Goal: Transaction & Acquisition: Purchase product/service

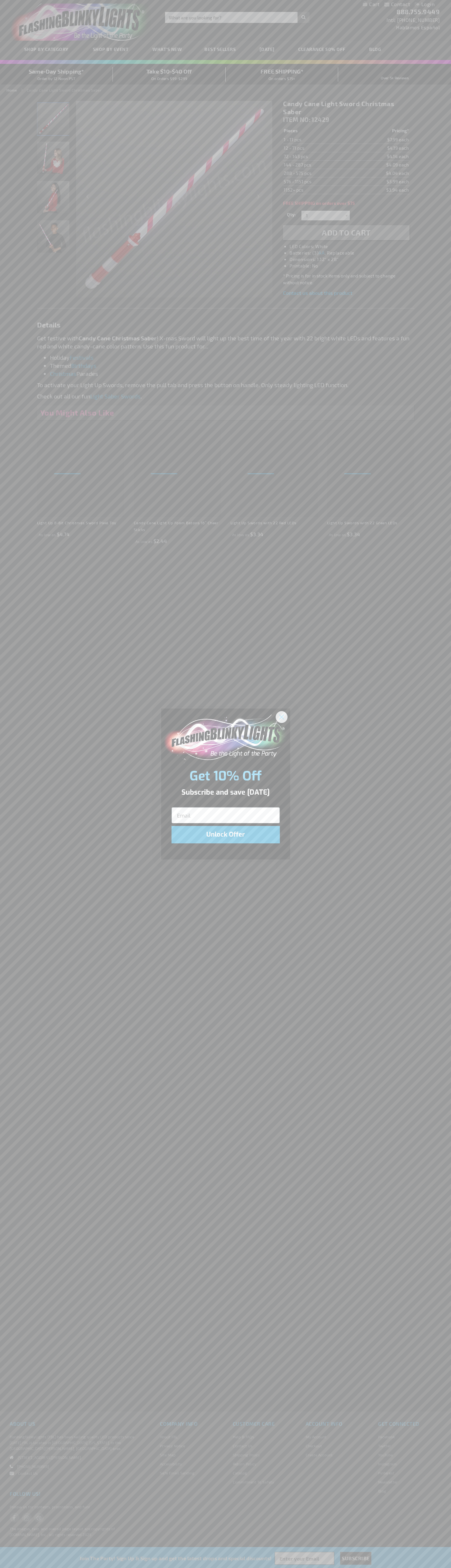
click at [282, 717] on icon "Close dialog" at bounding box center [281, 717] width 4 height 4
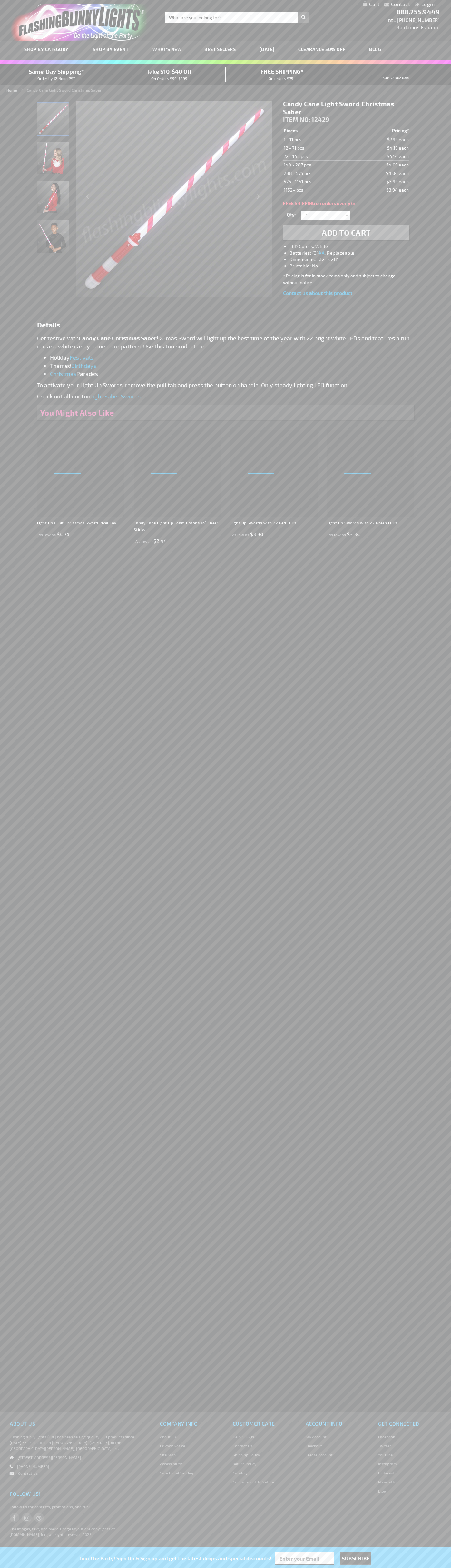
click at [346, 233] on span "Add to Cart" at bounding box center [346, 232] width 49 height 9
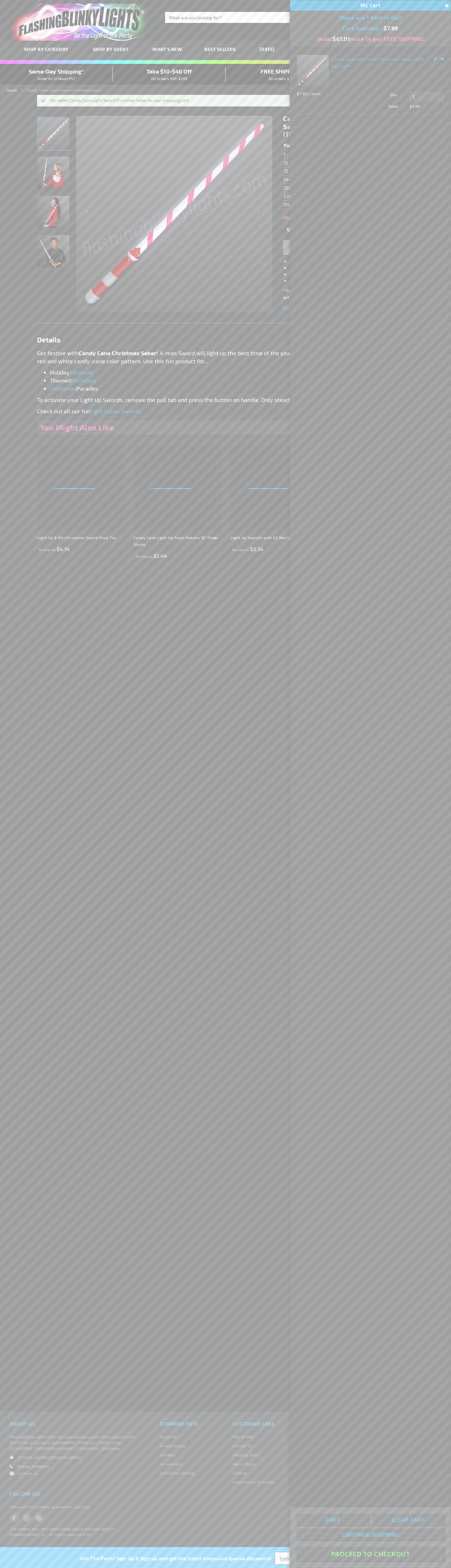
click at [371, 1554] on button "Proceed To Checkout" at bounding box center [371, 1554] width 148 height 15
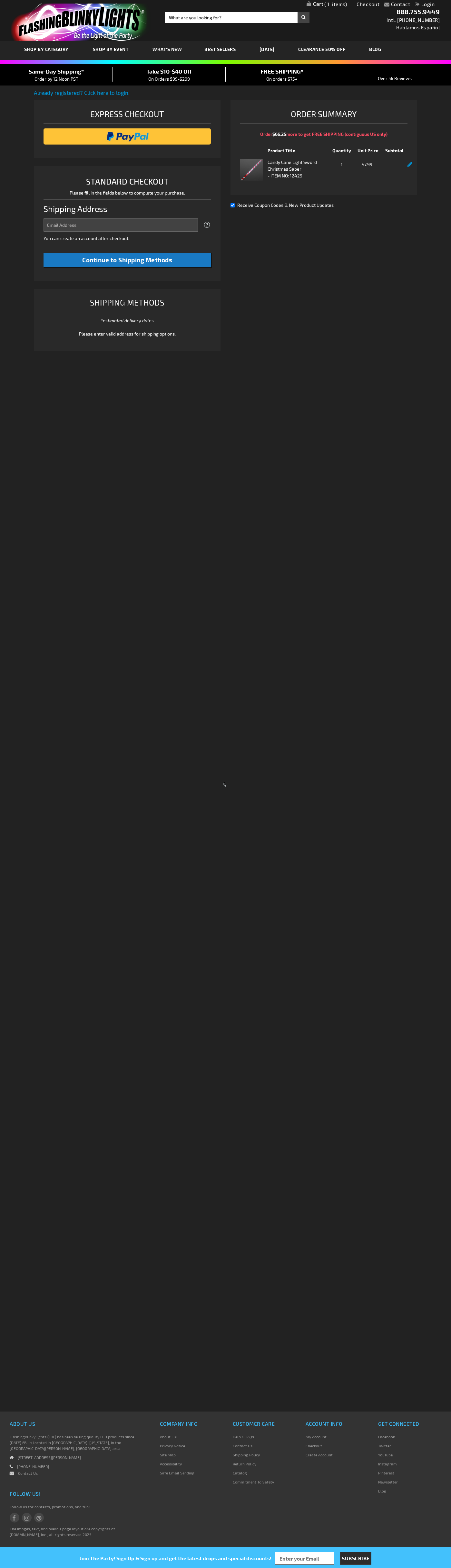
select select "US"
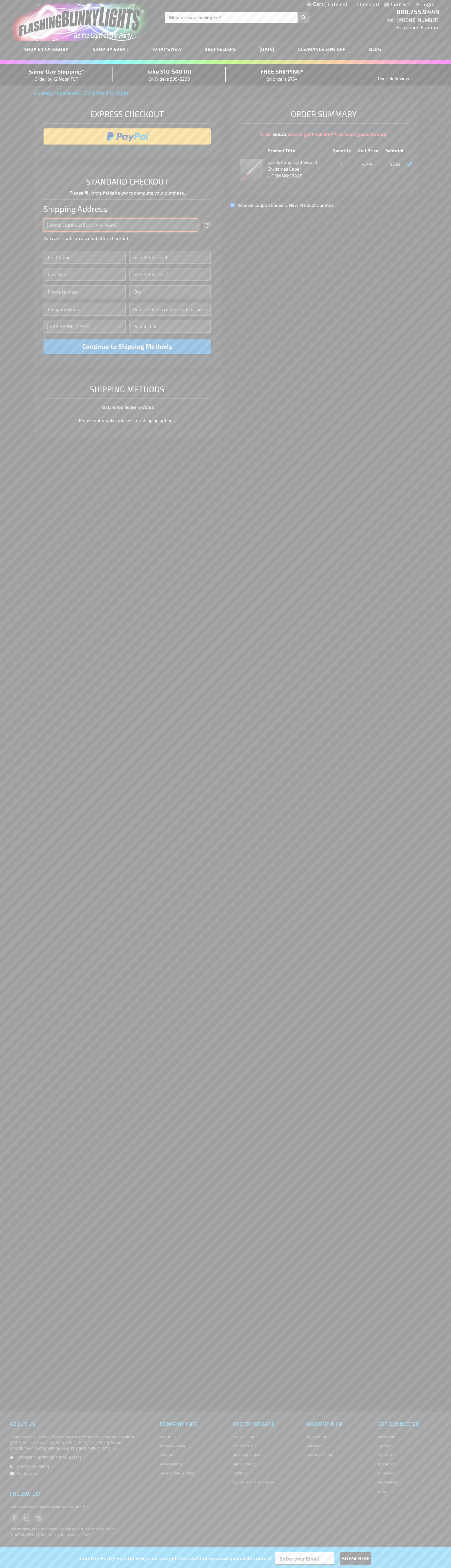
type input "johnsmith005@storebotmail.joonix.net"
type input "John"
type input "201 Colorado St"
type input "First floor"
type input "austin"
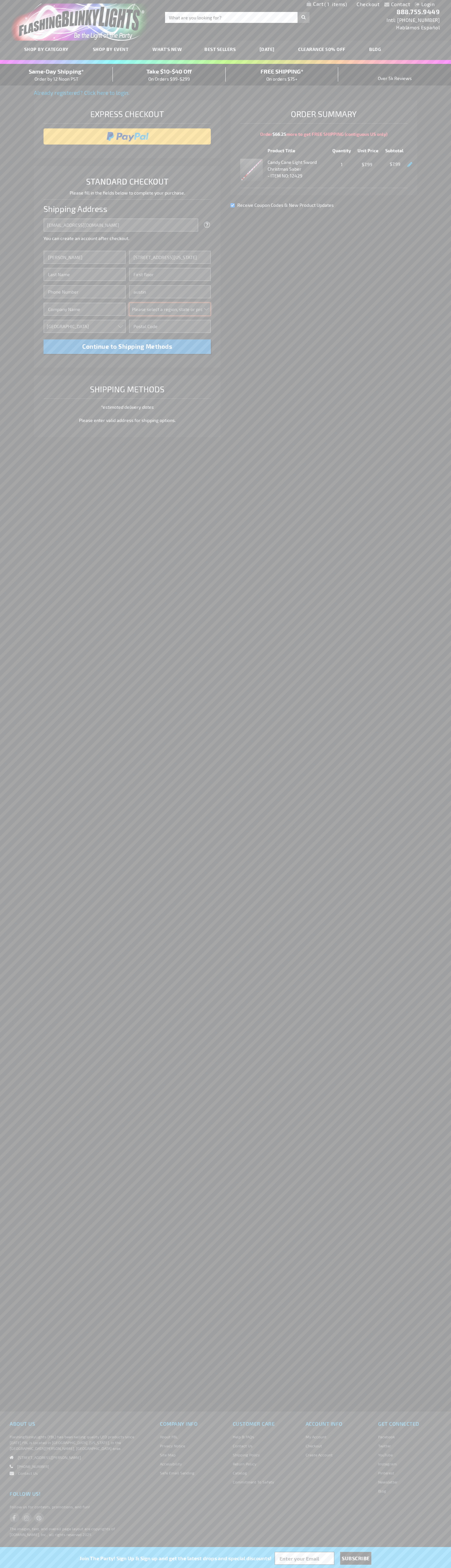
select select "57"
type input "78701"
type input "Smith"
type input "6502530000"
type input "John Smith"
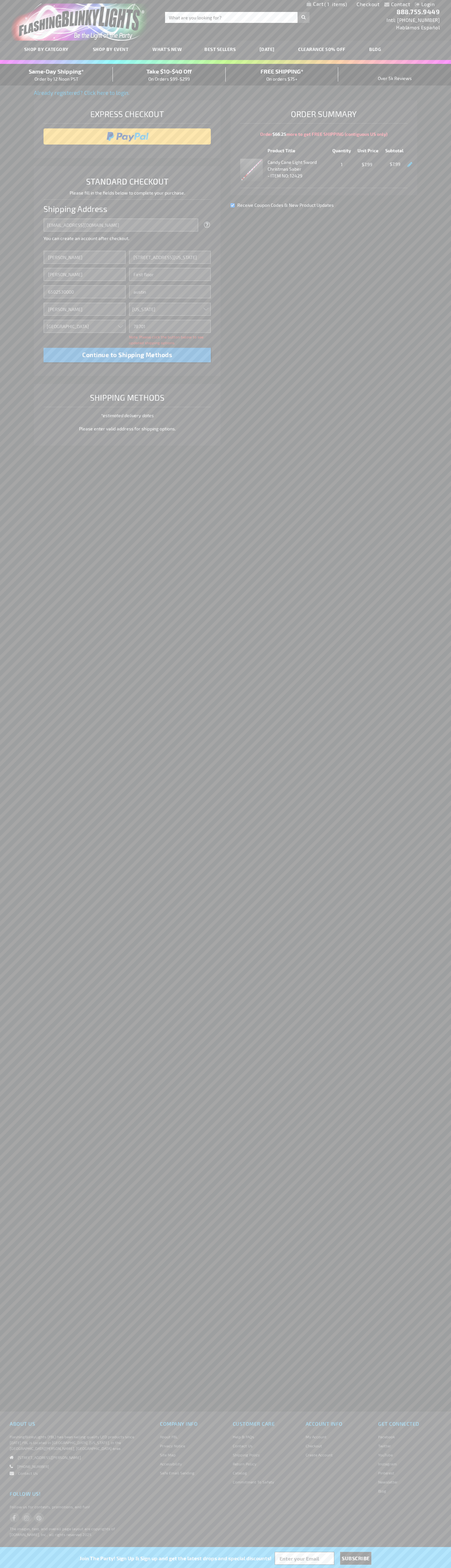
click at [57, 75] on div "Same-Day Shipping* Order by 12 Noon PST" at bounding box center [56, 75] width 113 height 15
click at [127, 137] on input "image" at bounding box center [127, 136] width 162 height 13
